Goal: Check status: Check status

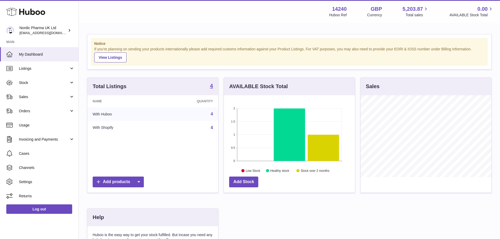
scroll to position [82, 131]
click at [34, 102] on link "Sales" at bounding box center [39, 97] width 78 height 14
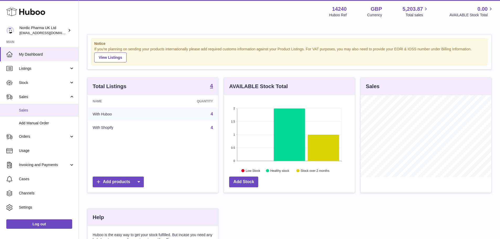
click at [47, 108] on span "Sales" at bounding box center [47, 110] width 56 height 5
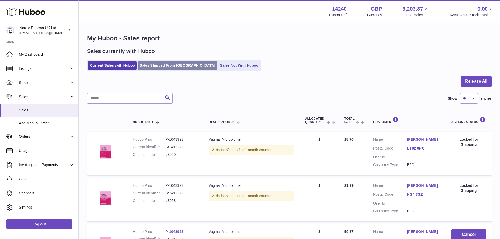
click at [170, 69] on link "Sales Shipped From [GEOGRAPHIC_DATA]" at bounding box center [177, 65] width 79 height 9
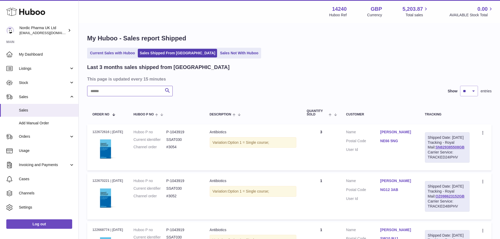
click at [126, 89] on input "text" at bounding box center [130, 91] width 86 height 10
paste input "*****"
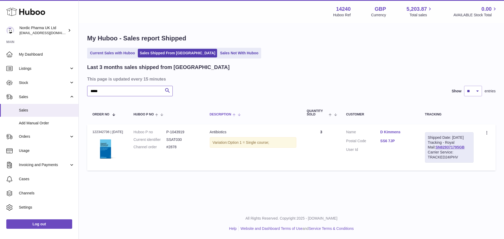
type input "*****"
click at [284, 107] on th "Description" at bounding box center [252, 112] width 97 height 17
click at [454, 149] on link "SN829371795GB" at bounding box center [449, 147] width 29 height 4
drag, startPoint x: 383, startPoint y: 148, endPoint x: 398, endPoint y: 148, distance: 15.2
click at [398, 148] on dd at bounding box center [397, 149] width 34 height 5
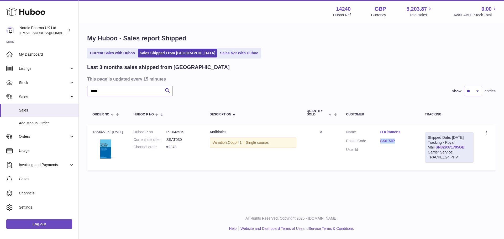
drag, startPoint x: 383, startPoint y: 145, endPoint x: 398, endPoint y: 145, distance: 14.2
click at [398, 145] on dd "SS6 7JP" at bounding box center [397, 142] width 34 height 6
copy link "SS6 7JP"
click at [102, 129] on td "Order no 122342736 | 5th Aug" at bounding box center [107, 147] width 41 height 46
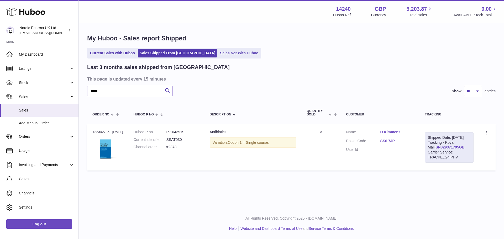
copy div "122342736"
